Goal: Find contact information: Find contact information

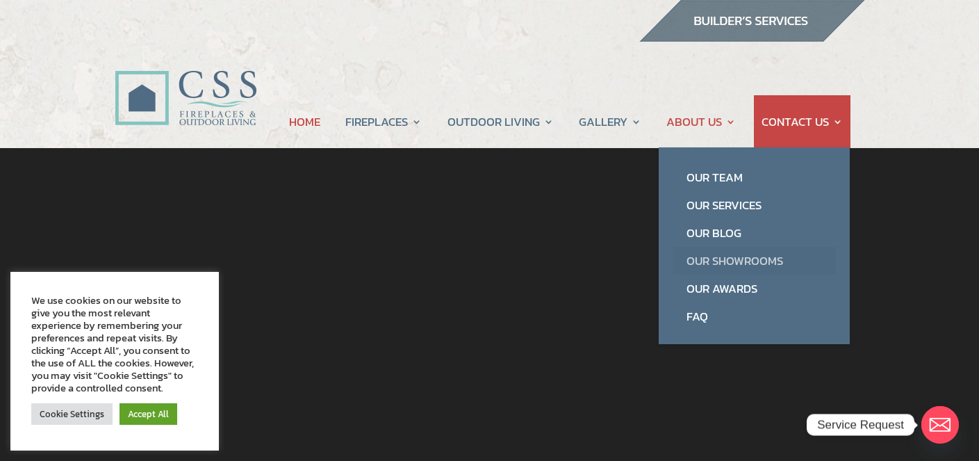
click at [726, 256] on link "Our Showrooms" at bounding box center [754, 261] width 163 height 28
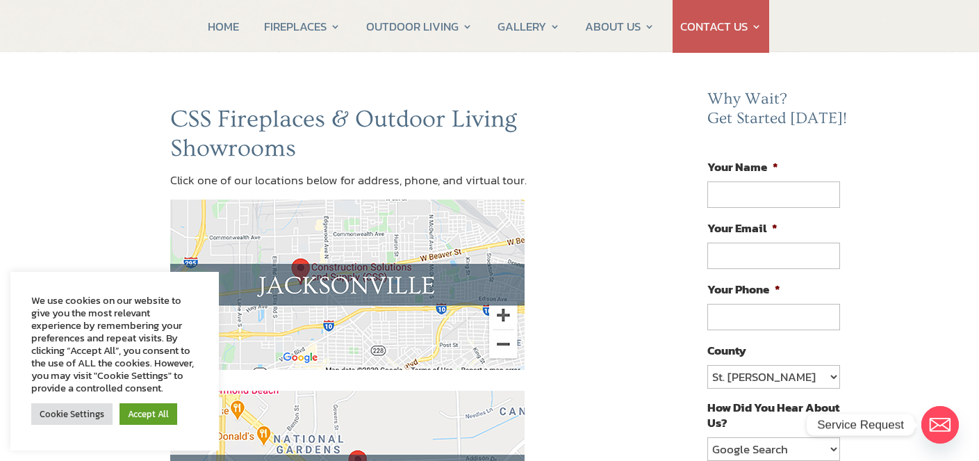
scroll to position [97, 0]
click at [86, 415] on link "Cookie Settings" at bounding box center [71, 414] width 81 height 22
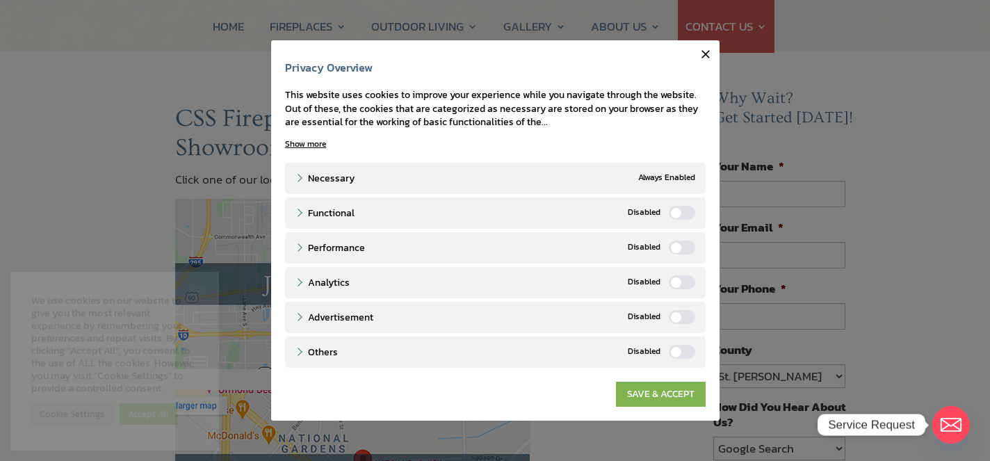
click at [639, 396] on link "SAVE & ACCEPT" at bounding box center [661, 394] width 90 height 25
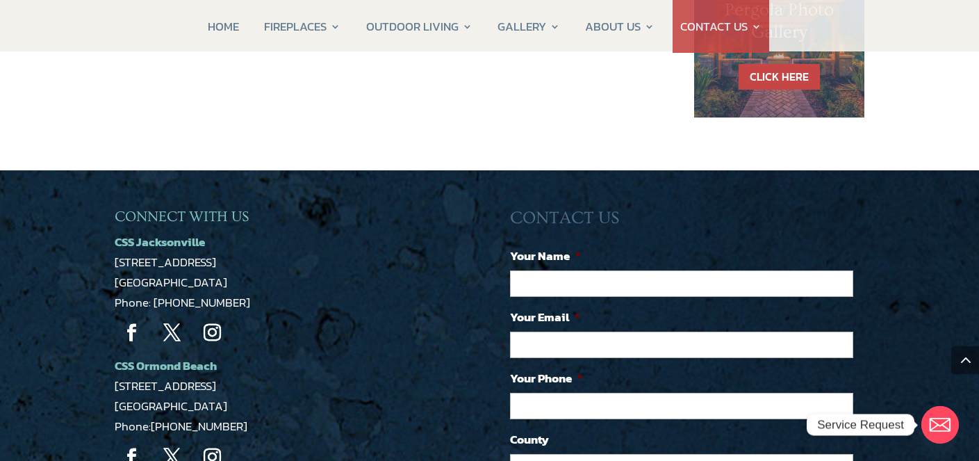
scroll to position [1089, 0]
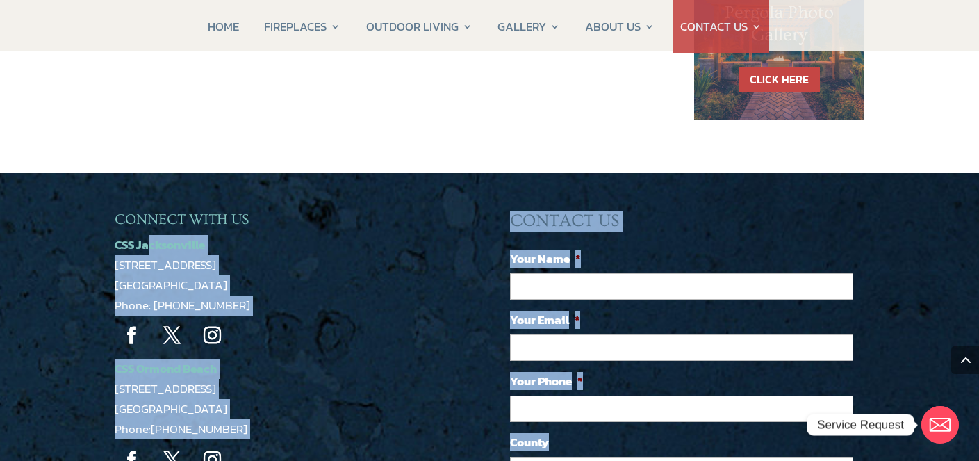
drag, startPoint x: 114, startPoint y: 237, endPoint x: 151, endPoint y: 245, distance: 37.6
click at [151, 245] on div "CONNECT WITH US CSS Jacksonville 5223 Edgewood Ct Jacksonville, FL 32254 Phone:…" at bounding box center [489, 460] width 979 height 575
click at [247, 262] on p "CSS Jacksonville 5223 Edgewood Ct Jacksonville, FL 32254 Phone: 904-389-2700" at bounding box center [292, 275] width 355 height 81
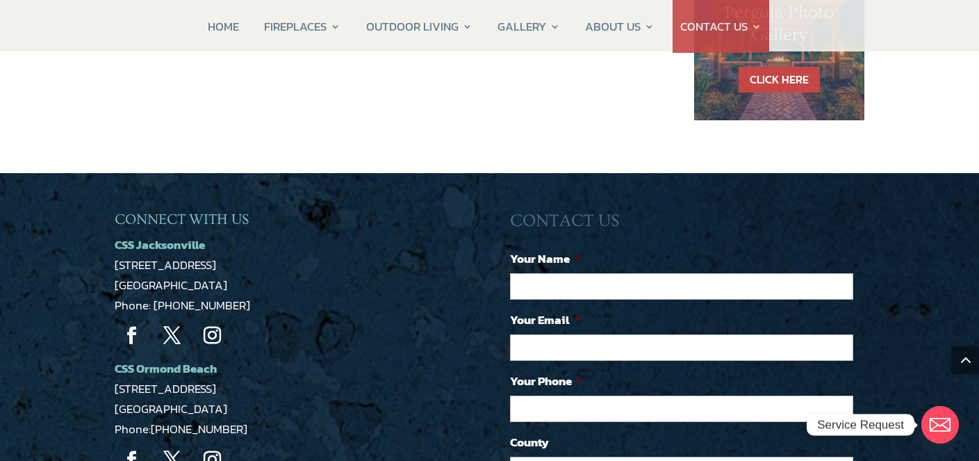
drag, startPoint x: 241, startPoint y: 287, endPoint x: 115, endPoint y: 248, distance: 131.0
click at [115, 248] on p "CSS Jacksonville 5223 Edgewood Ct Jacksonville, FL 32254 Phone: 904-389-2700" at bounding box center [292, 275] width 355 height 81
copy p "CSS Jacksonville 5223 Edgewood Ct Jacksonville, FL 32254"
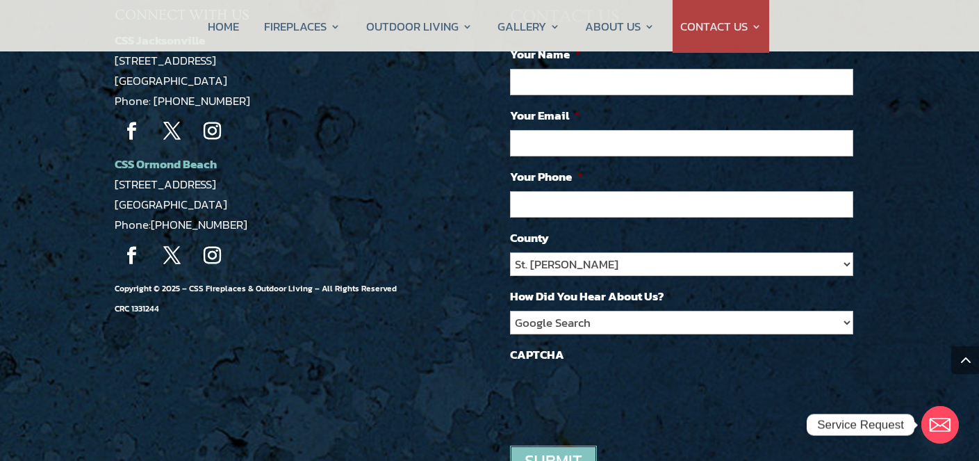
scroll to position [1301, 0]
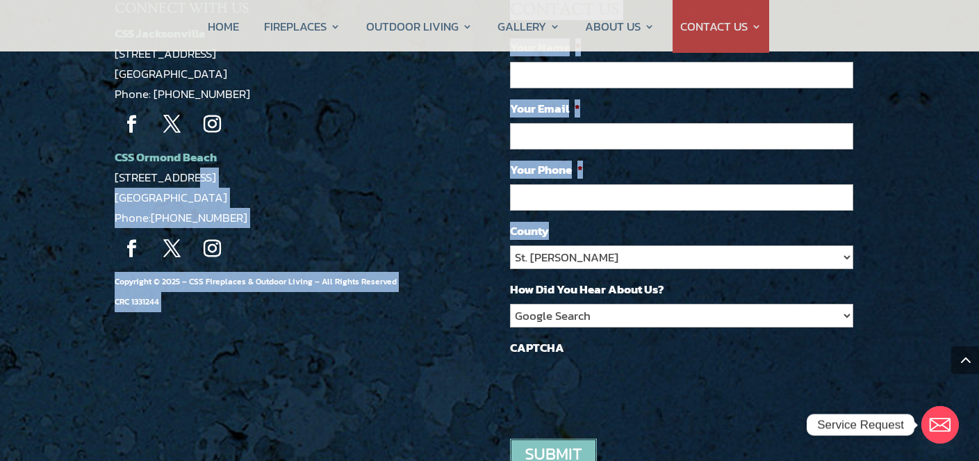
drag, startPoint x: 113, startPoint y: 154, endPoint x: 177, endPoint y: 167, distance: 64.6
click at [177, 167] on div "CONNECT WITH US CSS Jacksonville 5223 Edgewood Ct Jacksonville, FL 32254 Phone:…" at bounding box center [489, 249] width 979 height 575
click at [254, 197] on p "CSS Ormond Beach 1459 US-1 Suite 8A Ormond Beach, FL 32174 Phone: 386-463-2700" at bounding box center [292, 187] width 355 height 81
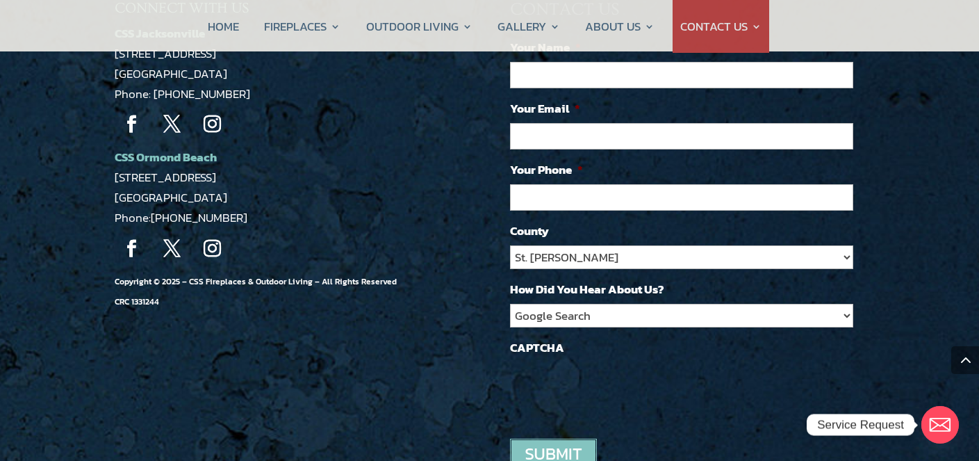
drag, startPoint x: 252, startPoint y: 197, endPoint x: 115, endPoint y: 145, distance: 146.3
click at [115, 147] on p "CSS Ormond Beach 1459 US-1 Suite 8A Ormond Beach, FL 32174 Phone: 386-463-2700" at bounding box center [292, 187] width 355 height 81
copy p "CSS Ormond Beach 1459 US-1 Suite 8A Ormond Beach, FL 32174"
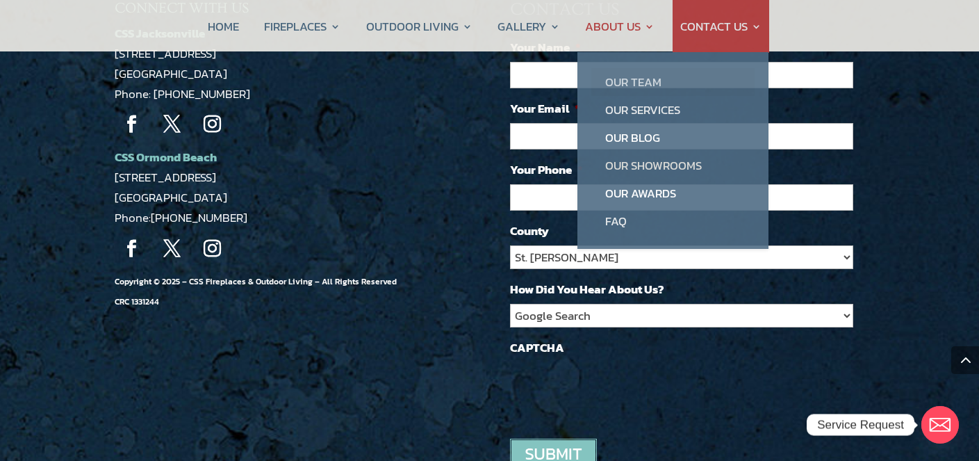
click at [617, 83] on link "Our Team" at bounding box center [673, 82] width 163 height 28
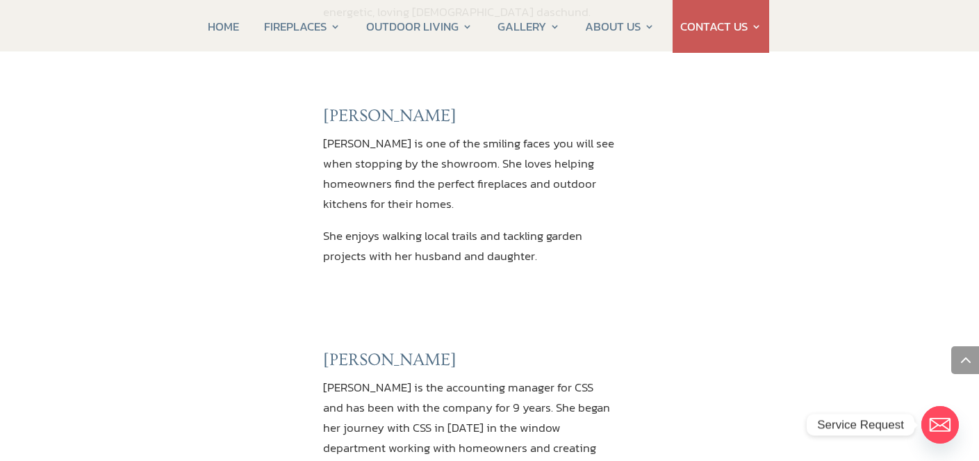
scroll to position [1268, 0]
